Goal: Find specific page/section: Find specific page/section

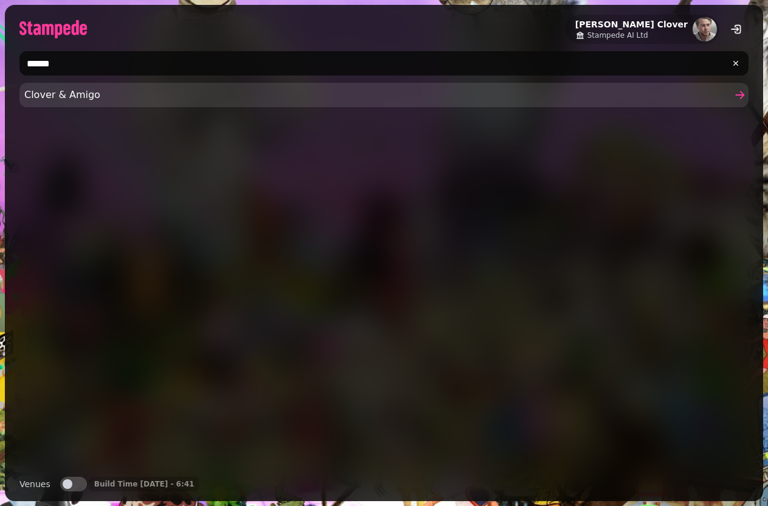
type input "******"
click at [60, 99] on span "Clover & Amigo" at bounding box center [378, 95] width 708 height 15
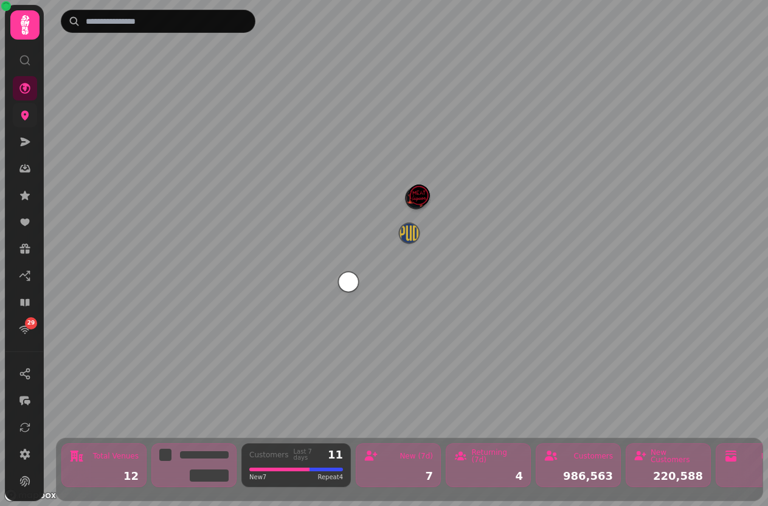
click at [19, 124] on link at bounding box center [25, 115] width 24 height 24
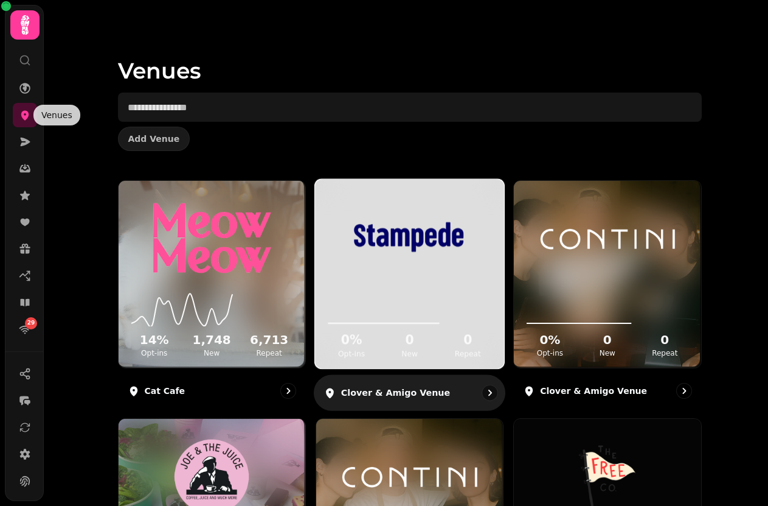
scroll to position [646, 0]
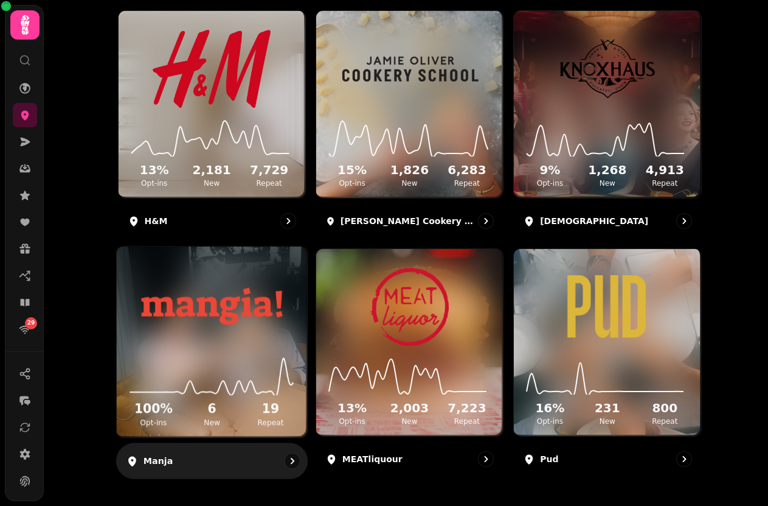
click at [293, 361] on icon at bounding box center [212, 375] width 171 height 40
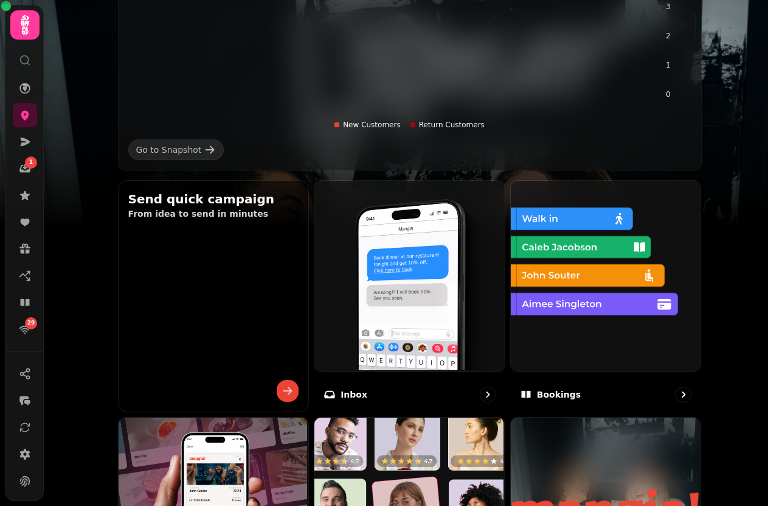
scroll to position [730, 0]
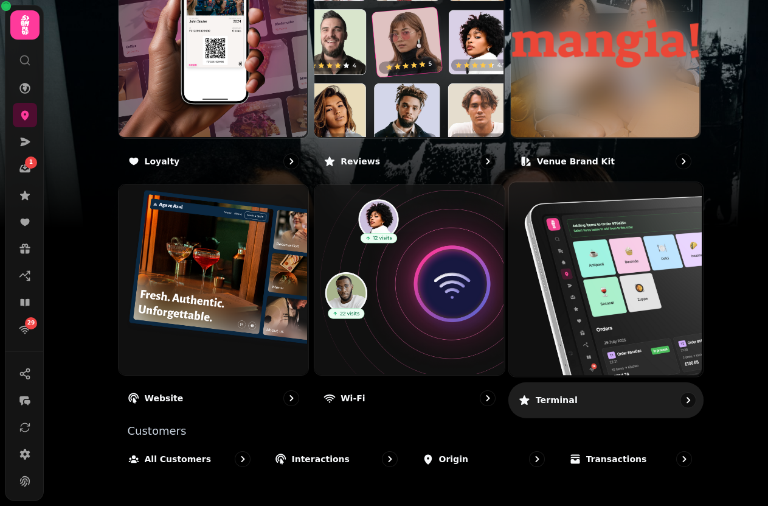
click at [586, 277] on img at bounding box center [605, 278] width 194 height 194
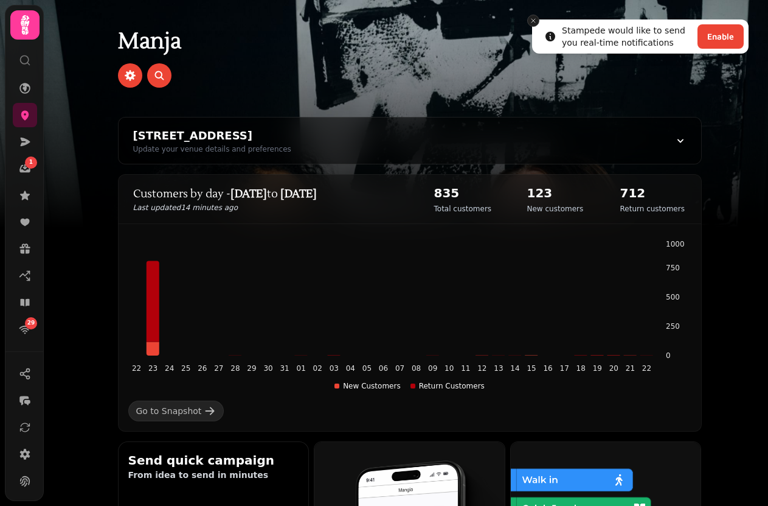
click at [531, 20] on icon "Close toast" at bounding box center [533, 20] width 7 height 7
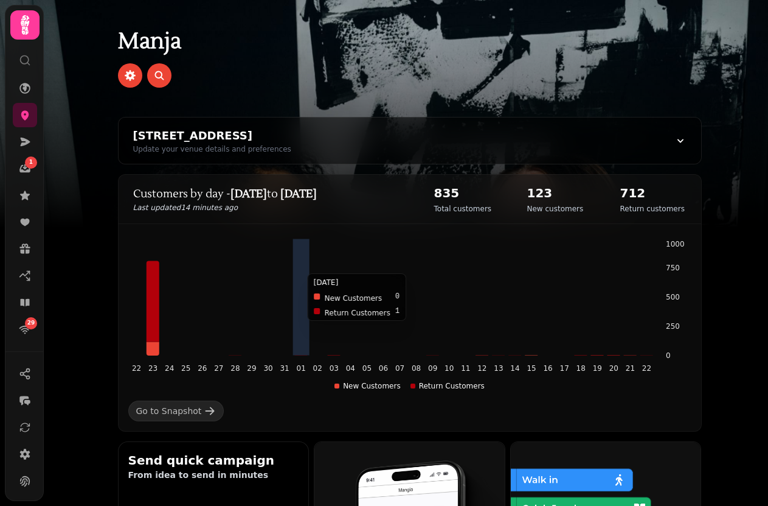
scroll to position [730, 0]
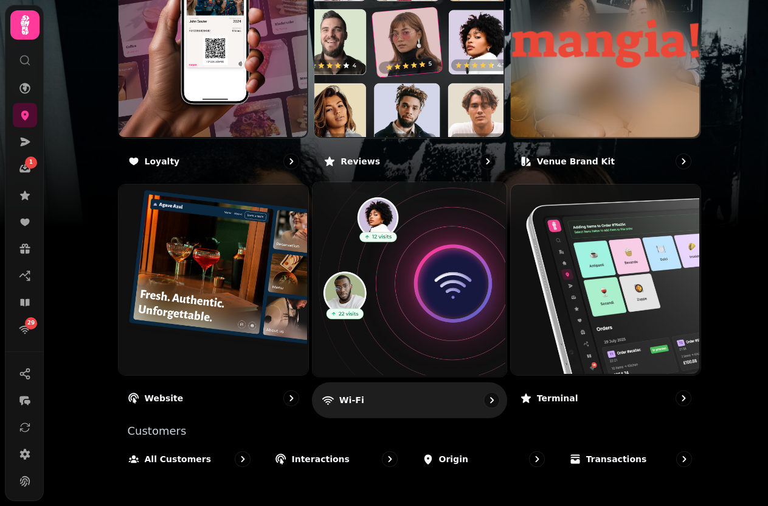
click at [410, 228] on img at bounding box center [408, 278] width 194 height 194
